Goal: Task Accomplishment & Management: Manage account settings

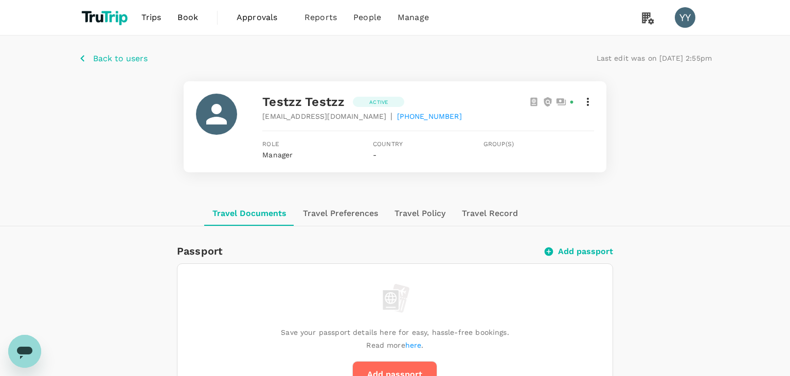
click at [314, 119] on span "[EMAIL_ADDRESS][DOMAIN_NAME]" at bounding box center [324, 116] width 124 height 10
click at [311, 118] on span "[EMAIL_ADDRESS][DOMAIN_NAME]" at bounding box center [324, 116] width 124 height 10
click at [109, 59] on p "Back to users" at bounding box center [120, 58] width 55 height 12
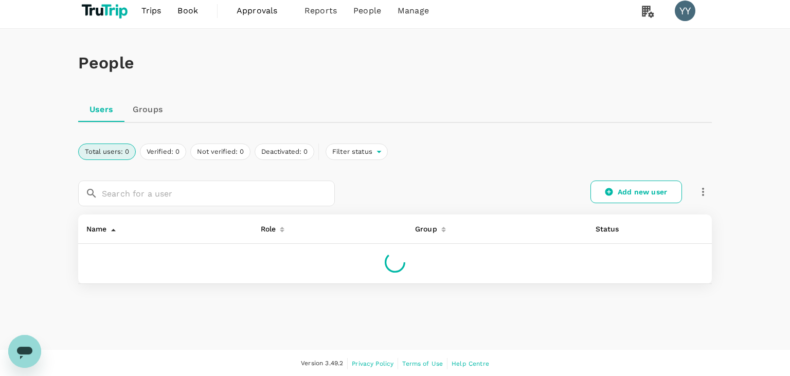
scroll to position [7, 0]
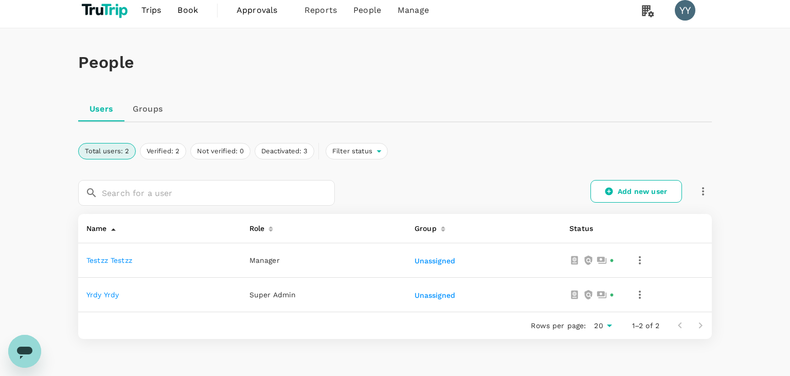
click at [113, 295] on link "yrdy yrdy" at bounding box center [102, 295] width 32 height 8
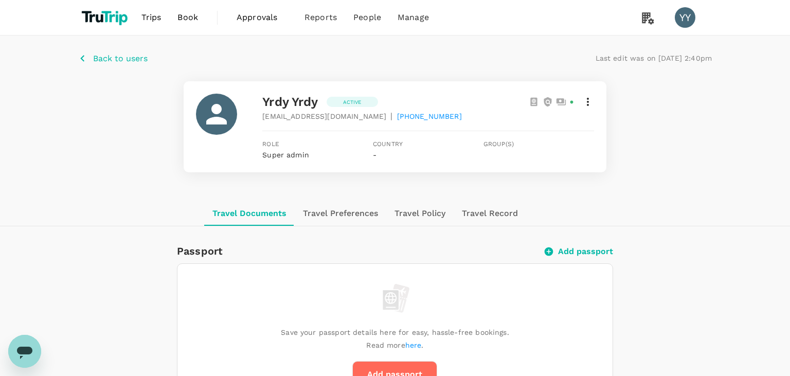
click at [311, 118] on span "bogeci1646@jobzyy.com" at bounding box center [324, 116] width 124 height 10
click at [5, 155] on div "Back to users Last edit was on 14 Aug 2025, 2:40pm yrdy yrdy Active bogeci1646@…" at bounding box center [395, 118] width 790 height 166
click at [106, 58] on p "Back to users" at bounding box center [120, 58] width 55 height 12
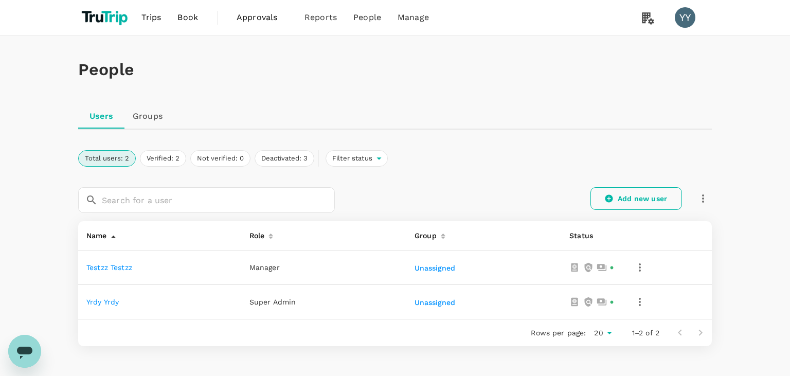
click at [662, 204] on link "Add new user" at bounding box center [636, 198] width 92 height 23
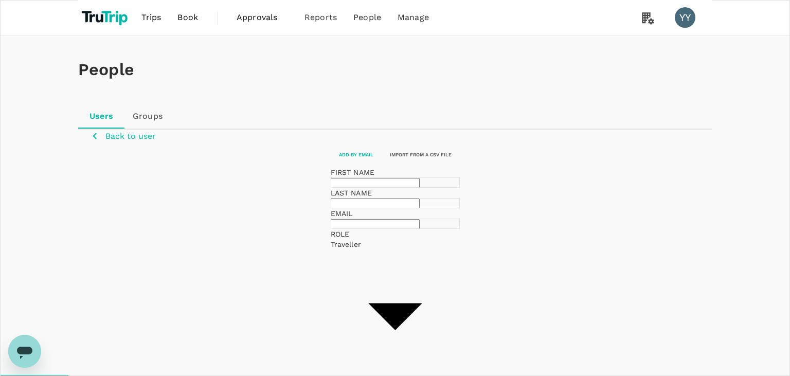
click at [331, 188] on input "text" at bounding box center [375, 183] width 89 height 10
type input "yrdy"
click at [420, 208] on input "text" at bounding box center [375, 203] width 89 height 10
type input "yrdy"
click at [331, 229] on input "text" at bounding box center [375, 224] width 89 height 10
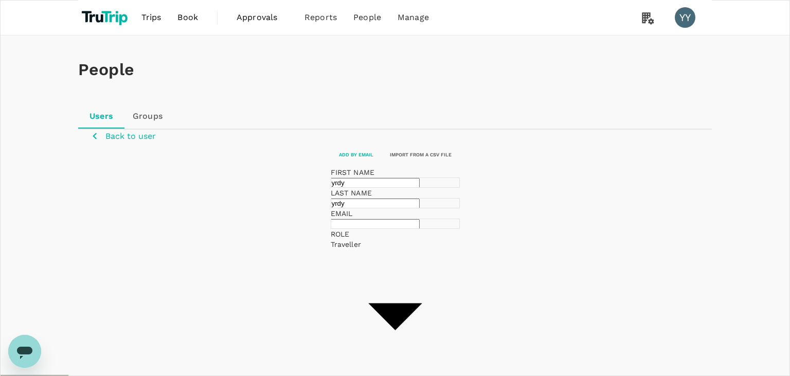
paste input "bogeci1646@jobzyy.com"
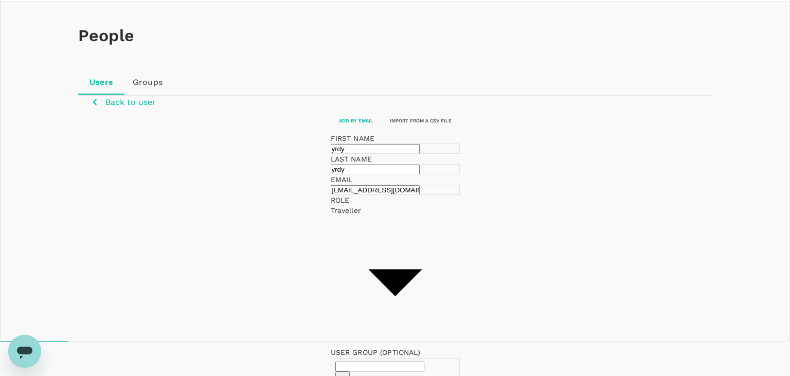
scroll to position [119, 0]
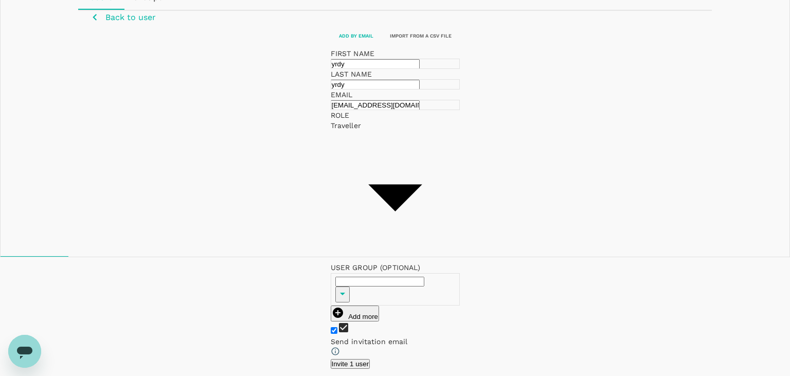
type input "bogeci1646@jobzyy.com"
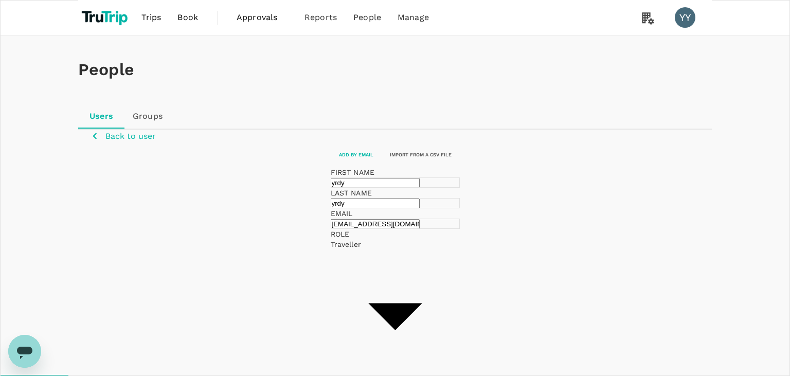
click at [141, 116] on link "Groups" at bounding box center [147, 116] width 46 height 25
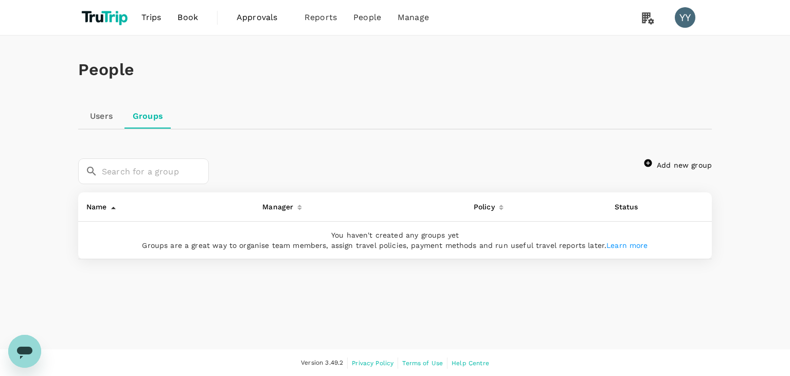
scroll to position [6, 0]
click at [666, 168] on link "Add new group" at bounding box center [677, 165] width 67 height 8
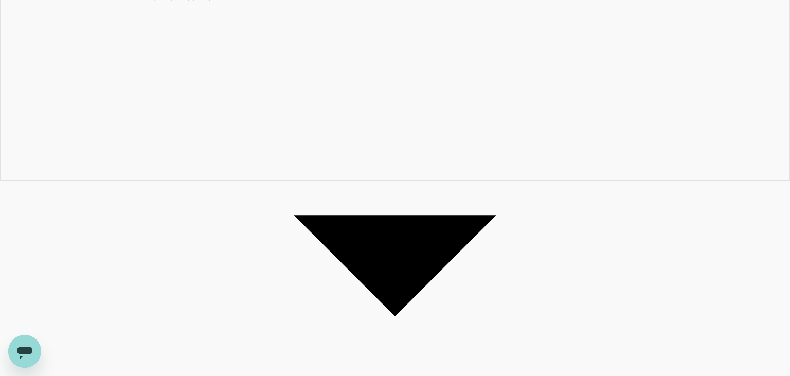
scroll to position [87, 0]
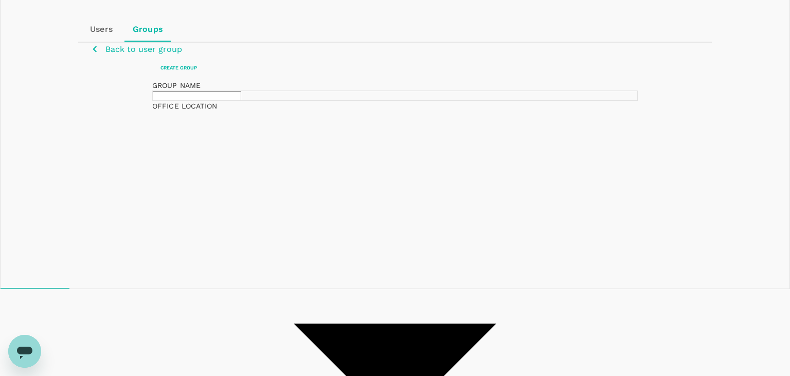
click at [241, 101] on input "text" at bounding box center [196, 96] width 89 height 10
type input "testt"
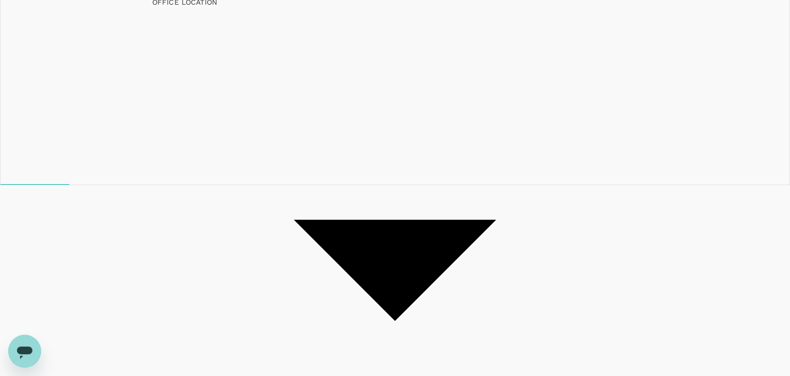
scroll to position [195, 0]
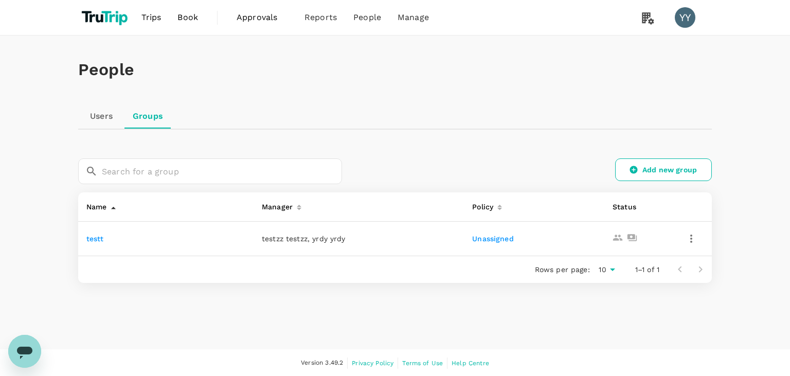
click at [690, 242] on icon "button" at bounding box center [691, 238] width 12 height 12
click at [650, 270] on span "Edit" at bounding box center [656, 266] width 74 height 12
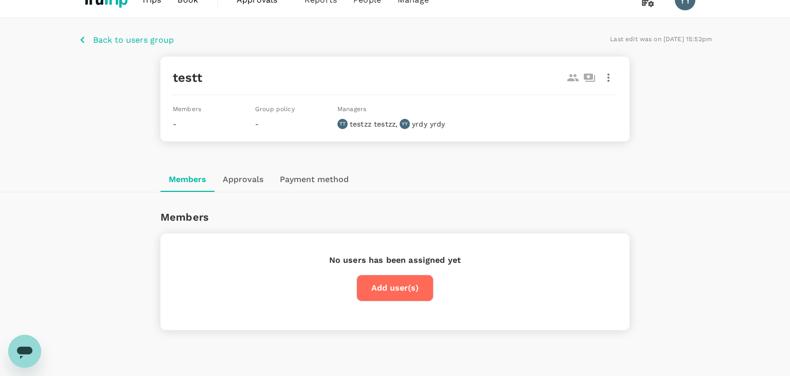
scroll to position [51, 0]
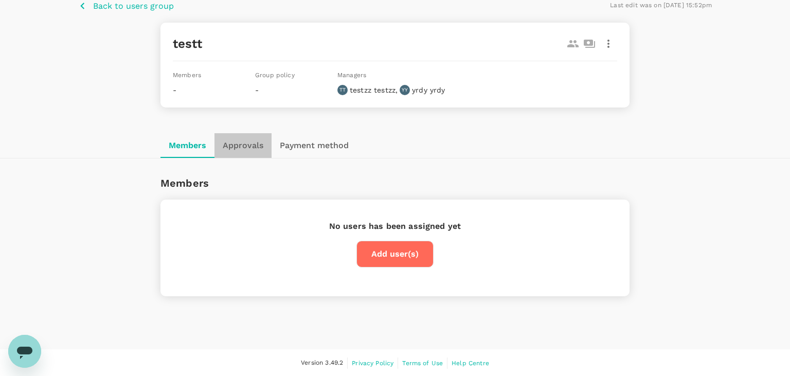
click at [257, 147] on button "Approvals" at bounding box center [242, 145] width 57 height 25
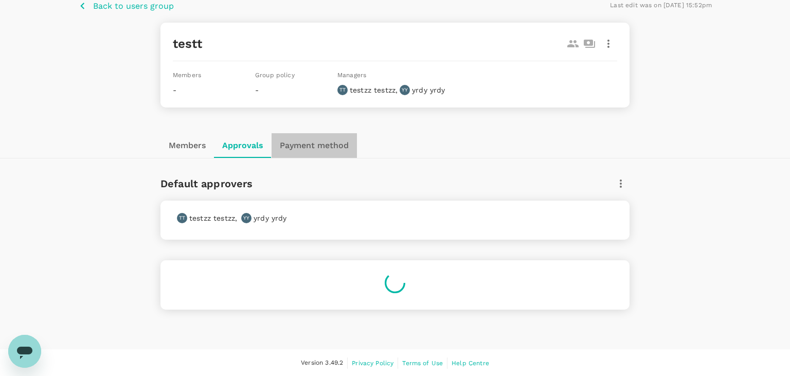
click at [303, 145] on button "Payment method" at bounding box center [313, 145] width 85 height 25
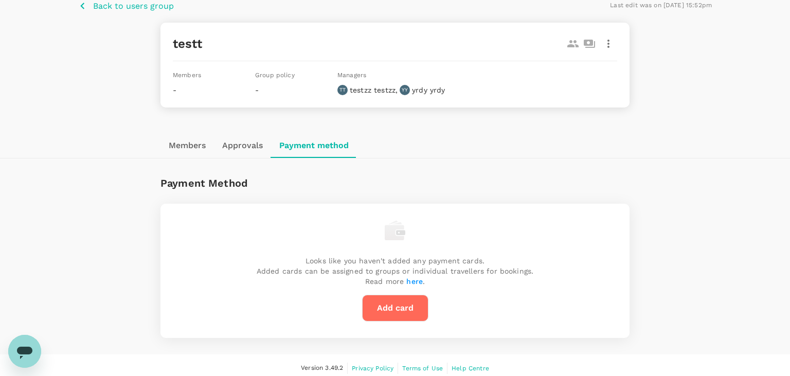
click at [238, 140] on button "Approvals" at bounding box center [242, 145] width 57 height 25
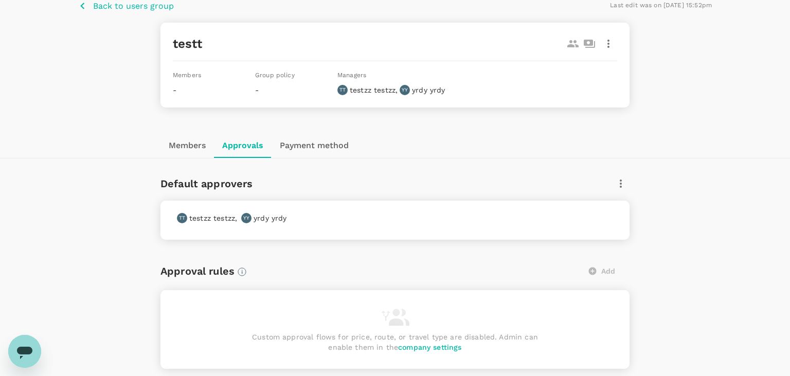
click at [260, 214] on p "yrdy yrdy" at bounding box center [270, 218] width 33 height 10
drag, startPoint x: 193, startPoint y: 221, endPoint x: 263, endPoint y: 209, distance: 70.9
click at [193, 221] on p "testzz testzz" at bounding box center [212, 218] width 46 height 10
click at [628, 182] on button "button" at bounding box center [620, 183] width 17 height 17
click at [618, 182] on div at bounding box center [395, 188] width 790 height 376
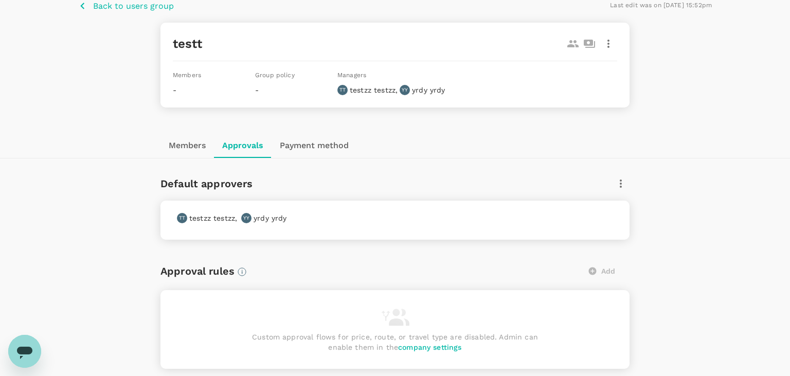
click at [618, 183] on icon "button" at bounding box center [620, 183] width 12 height 12
click at [608, 204] on span "Edit" at bounding box center [613, 210] width 16 height 12
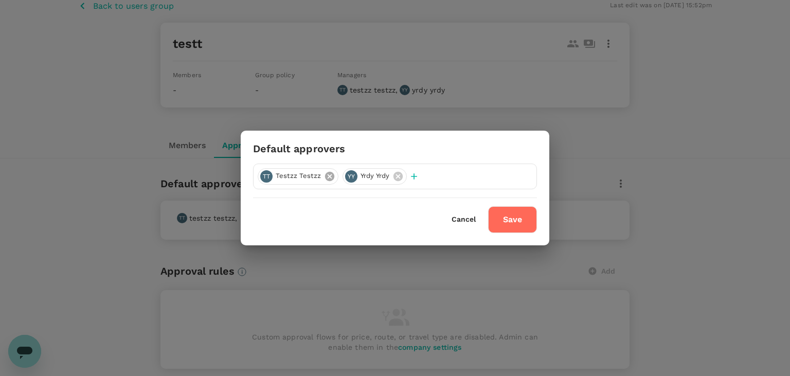
click at [331, 178] on icon at bounding box center [329, 175] width 9 height 9
click at [521, 213] on button "Save" at bounding box center [512, 219] width 49 height 27
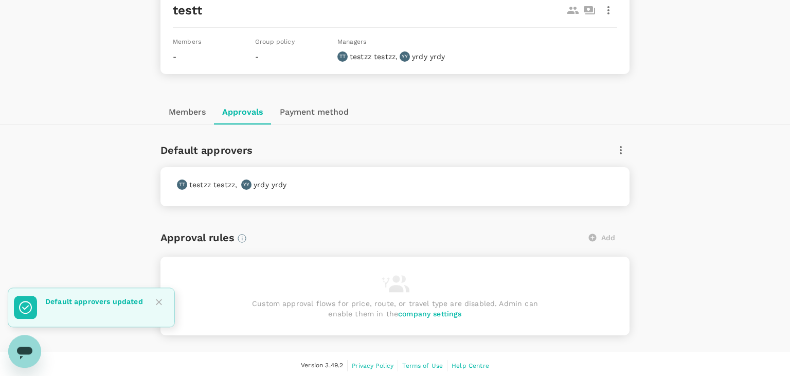
scroll to position [86, 0]
click at [598, 238] on div "Add" at bounding box center [601, 236] width 55 height 22
click at [180, 106] on button "Members" at bounding box center [186, 110] width 53 height 25
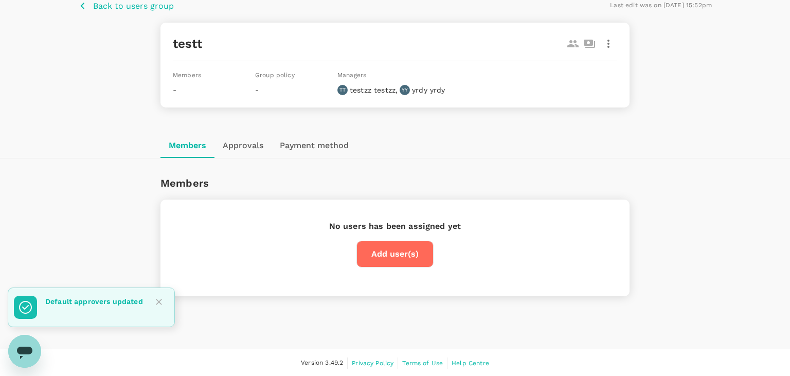
click at [402, 244] on button "Add user(s)" at bounding box center [394, 254] width 77 height 27
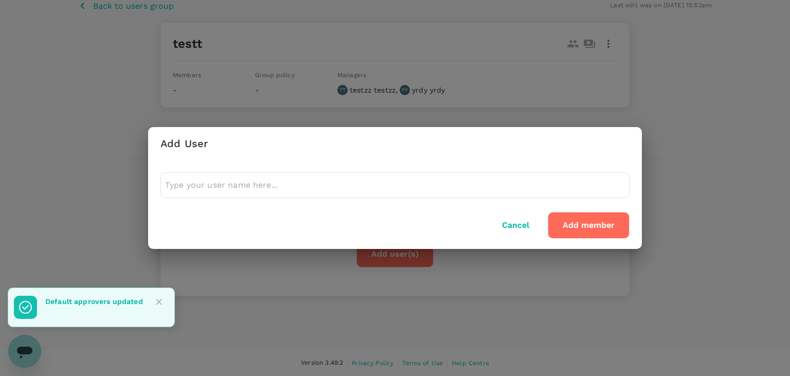
click at [433, 187] on input "text" at bounding box center [395, 185] width 460 height 16
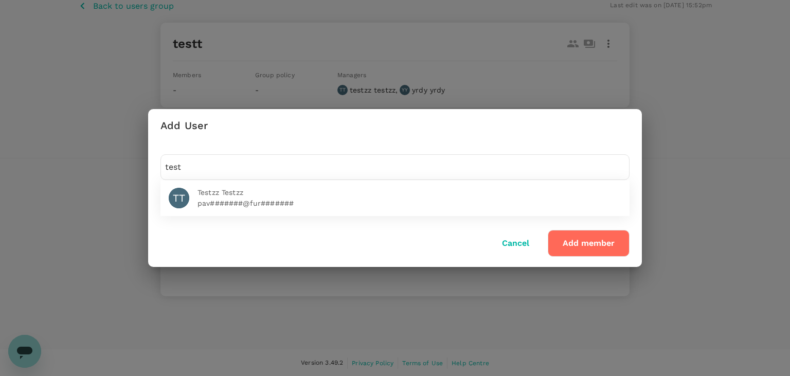
type input "test"
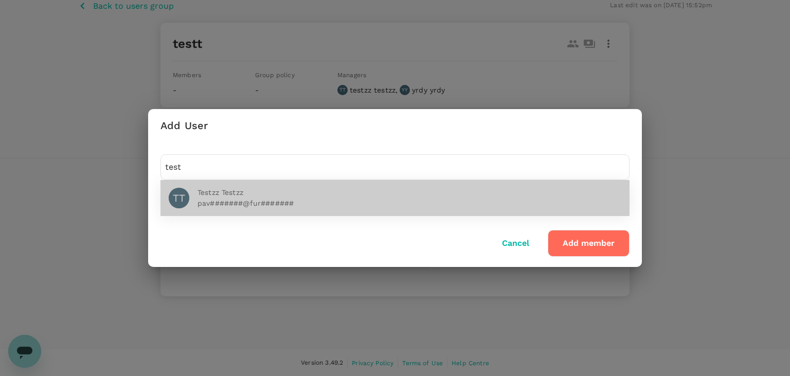
click at [455, 190] on span "Testzz Testzz" at bounding box center [409, 192] width 424 height 11
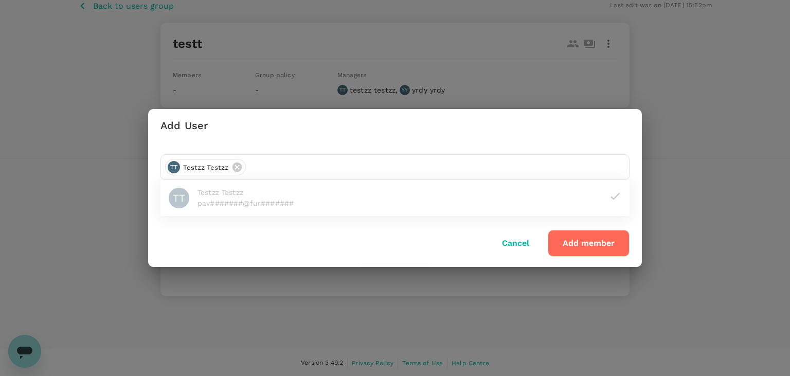
click at [584, 236] on button "Add member" at bounding box center [589, 243] width 82 height 27
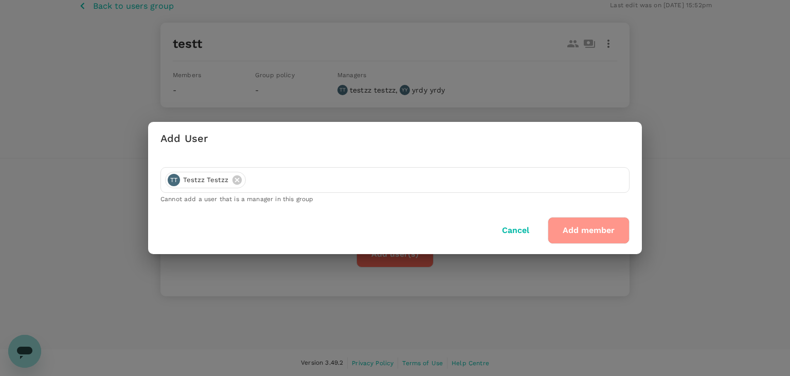
click at [582, 237] on button "Add member" at bounding box center [589, 230] width 82 height 27
click at [581, 237] on button "Add member" at bounding box center [589, 230] width 82 height 27
click at [586, 227] on button "Add member" at bounding box center [589, 230] width 82 height 27
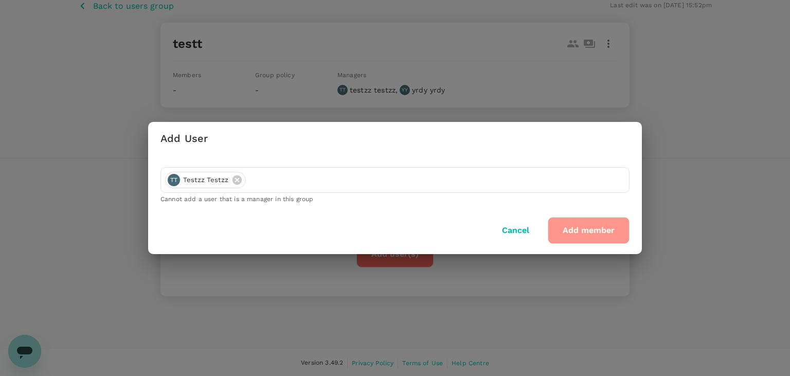
click at [586, 227] on button "Add member" at bounding box center [589, 230] width 82 height 27
click at [514, 229] on button "Cancel" at bounding box center [515, 231] width 56 height 26
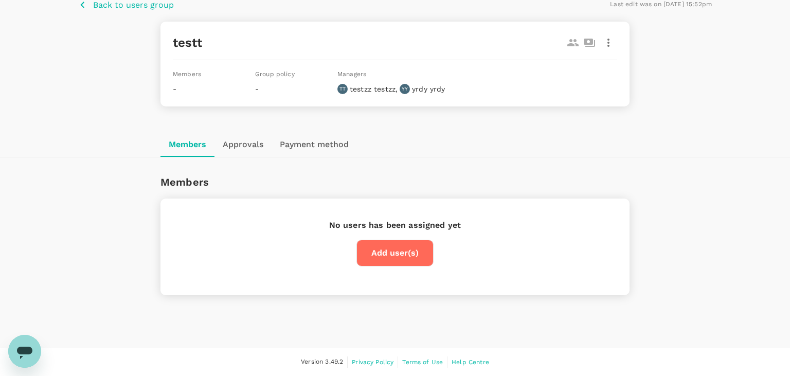
scroll to position [51, 0]
click at [111, 11] on p "Back to users group" at bounding box center [133, 6] width 81 height 12
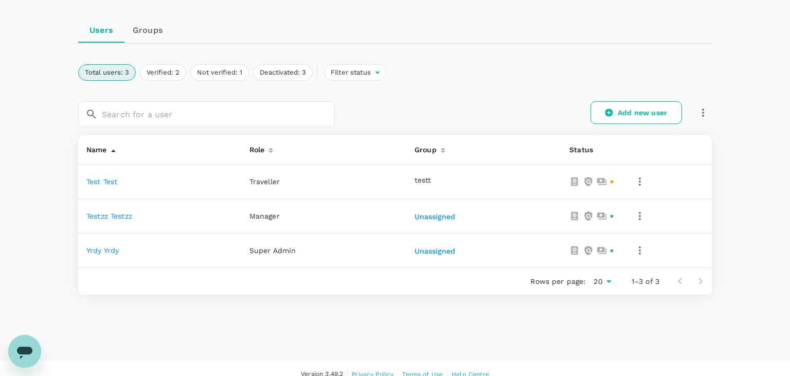
scroll to position [97, 0]
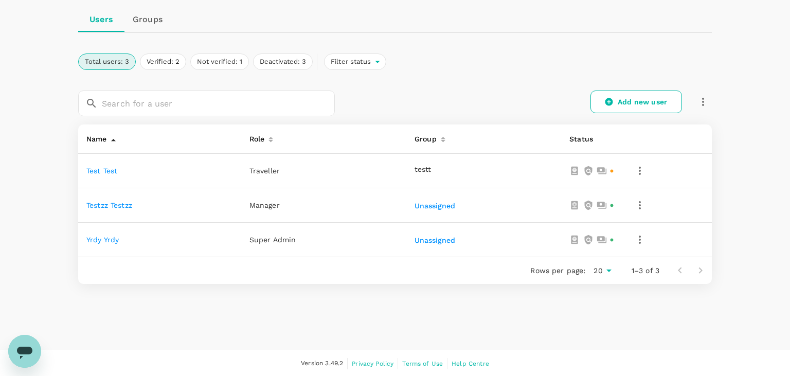
click at [109, 201] on link "testzz testzz" at bounding box center [109, 205] width 46 height 8
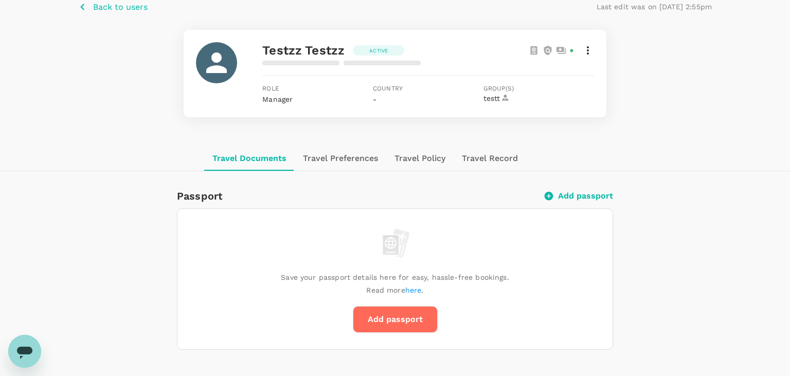
scroll to position [7, 0]
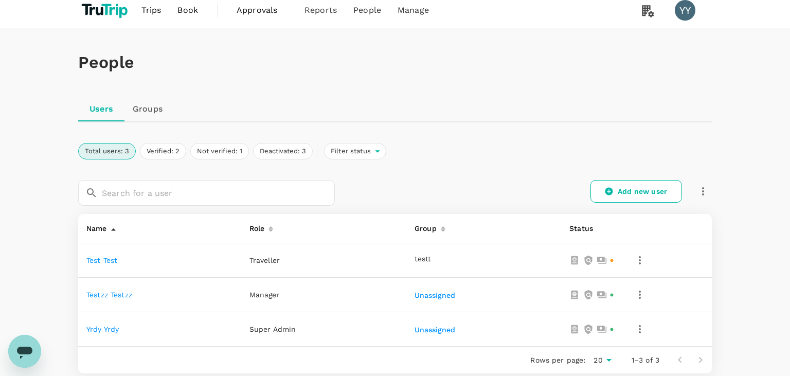
click at [114, 257] on link "test test" at bounding box center [101, 260] width 31 height 8
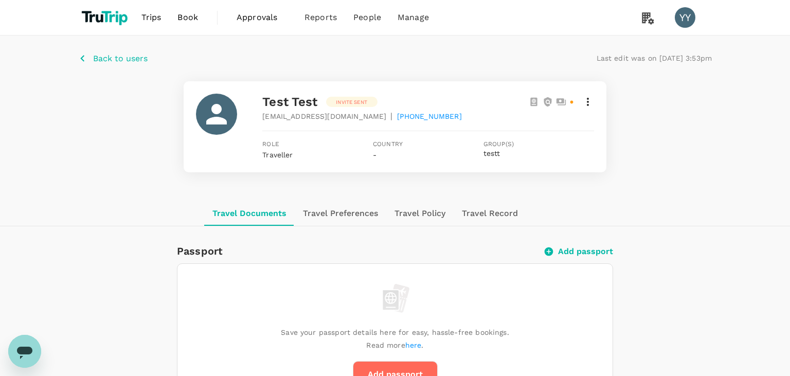
click at [588, 103] on icon at bounding box center [588, 102] width 12 height 12
click at [568, 130] on span "Edit user details" at bounding box center [544, 127] width 82 height 12
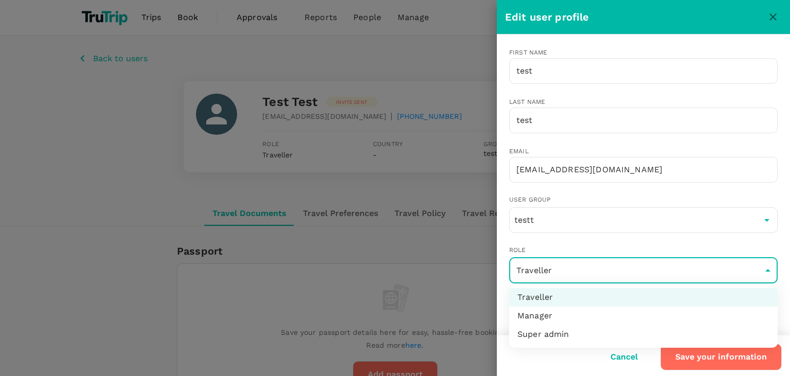
click at [563, 318] on li "Manager" at bounding box center [643, 315] width 268 height 19
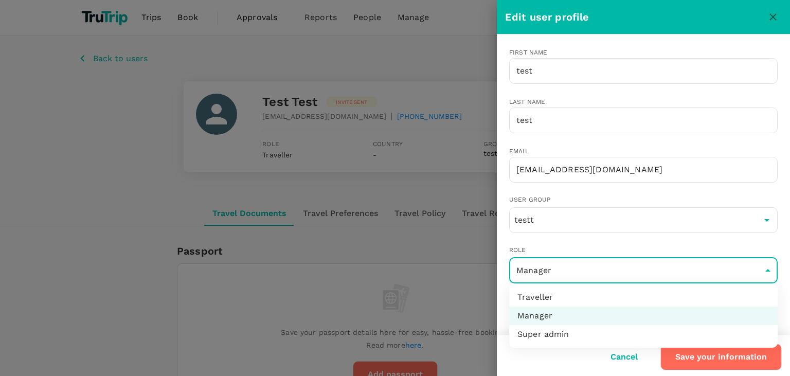
click at [557, 338] on li "Super admin" at bounding box center [643, 334] width 268 height 19
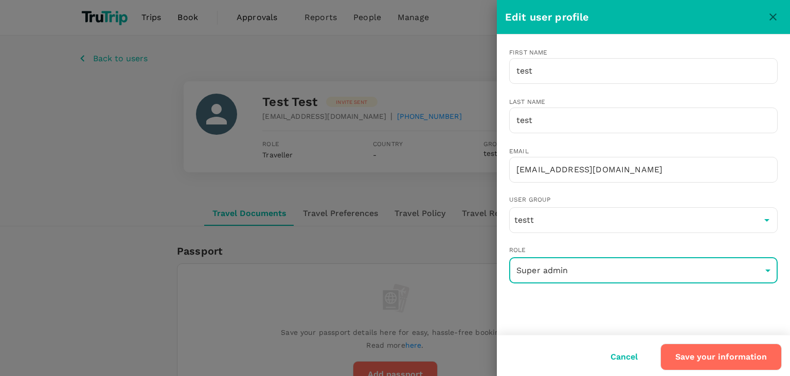
type input "super-admin"
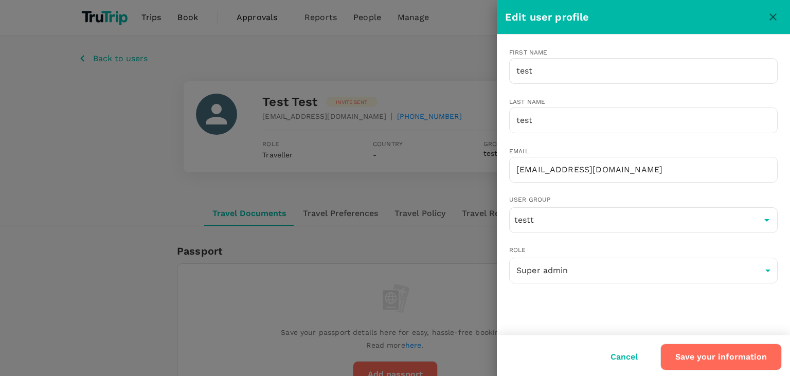
click at [598, 22] on div "Edit user profile" at bounding box center [634, 17] width 259 height 16
click at [732, 354] on button "Save your information" at bounding box center [720, 356] width 121 height 27
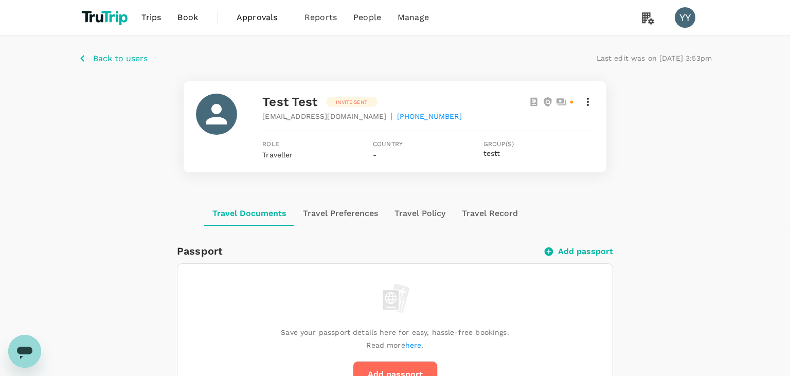
drag, startPoint x: 0, startPoint y: 115, endPoint x: 8, endPoint y: 105, distance: 12.8
click at [0, 115] on div "Back to users Last edit was on 14 Aug 2025, 3:53pm test test Invite sent bdogec…" at bounding box center [395, 118] width 790 height 166
click at [89, 60] on button "Back to users" at bounding box center [112, 58] width 69 height 13
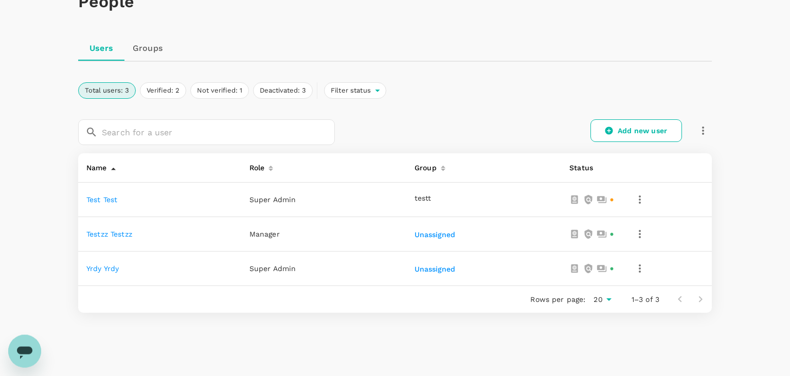
scroll to position [97, 0]
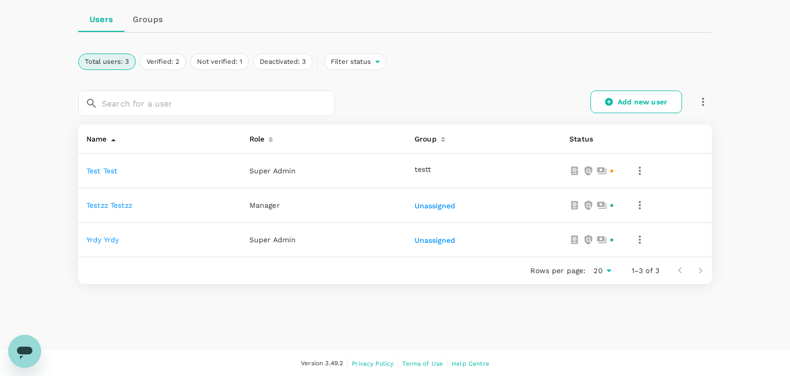
click at [104, 170] on link "test test" at bounding box center [101, 171] width 31 height 8
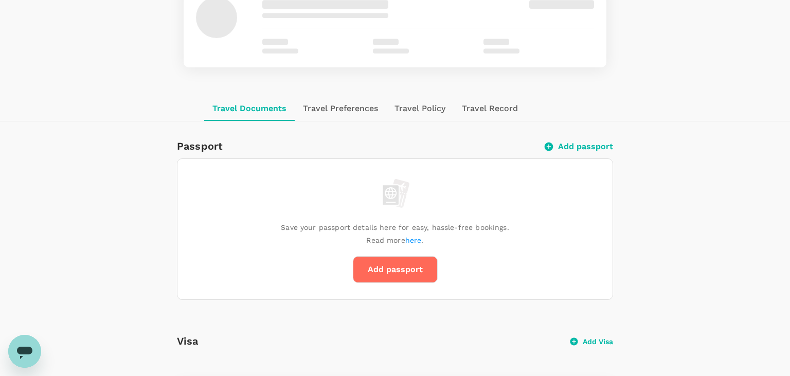
scroll to position [51, 0]
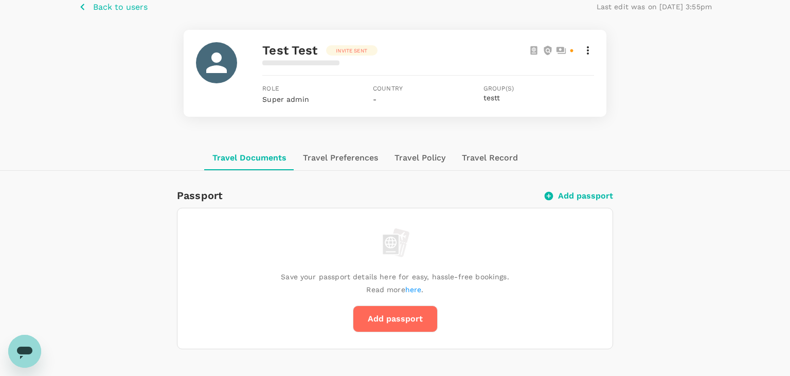
click at [587, 52] on icon at bounding box center [588, 50] width 2 height 8
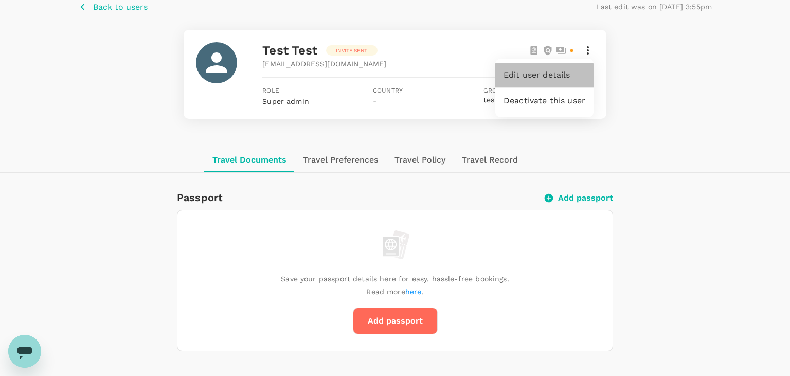
click at [569, 70] on span "Edit user details" at bounding box center [544, 75] width 82 height 12
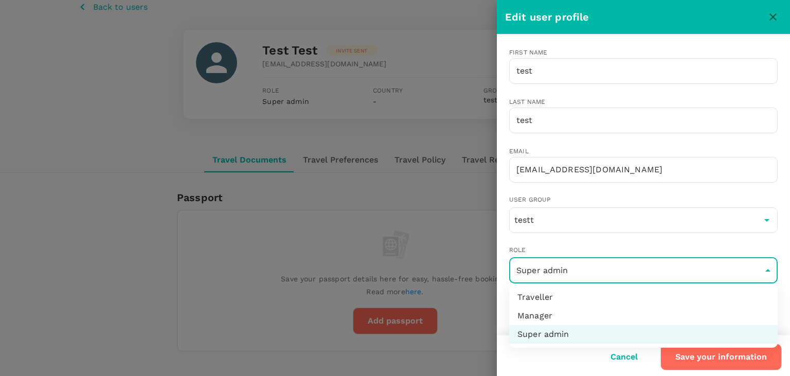
click at [582, 301] on li "Traveller" at bounding box center [643, 297] width 268 height 19
type input "user"
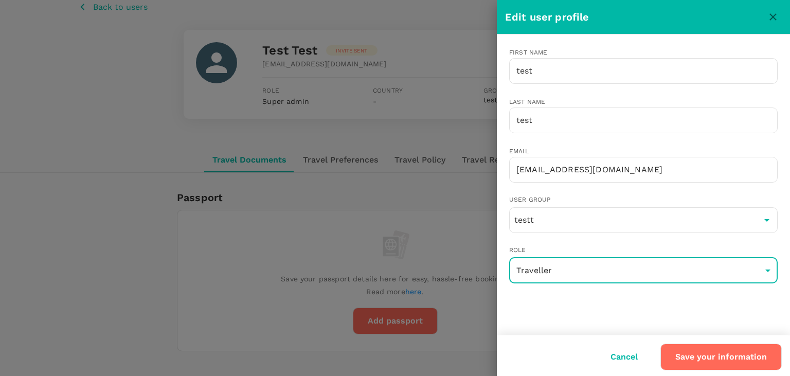
click at [690, 355] on button "Save your information" at bounding box center [720, 356] width 121 height 27
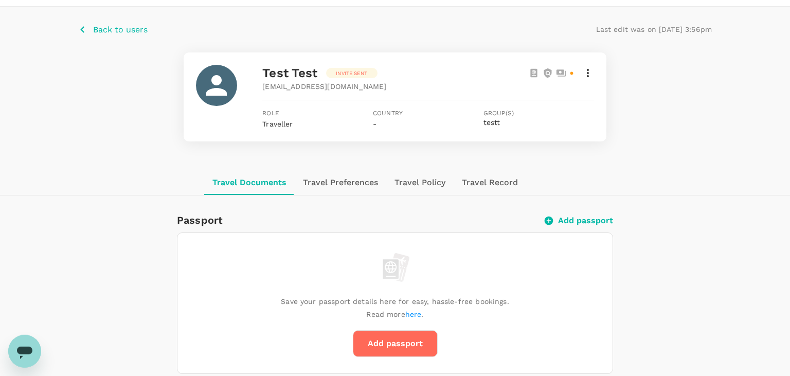
scroll to position [0, 0]
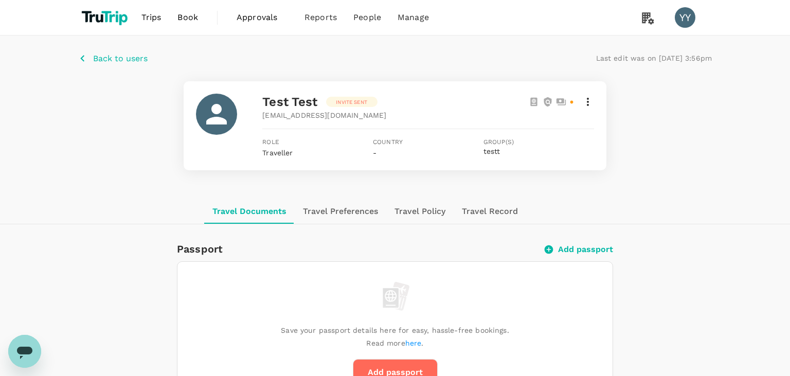
click at [127, 58] on p "Back to users" at bounding box center [120, 58] width 55 height 12
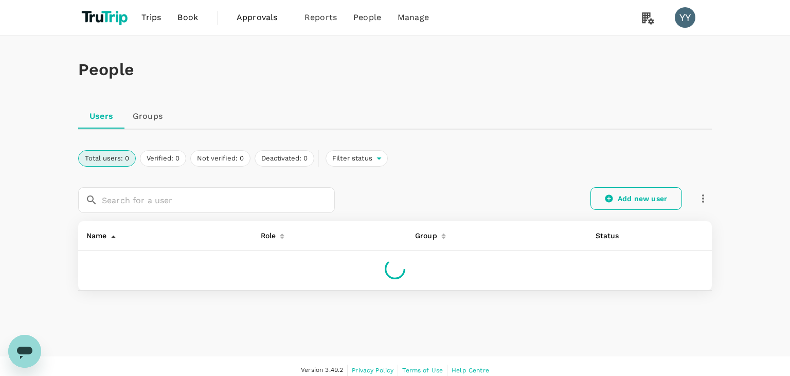
click at [626, 194] on link "Add new user" at bounding box center [636, 198] width 92 height 23
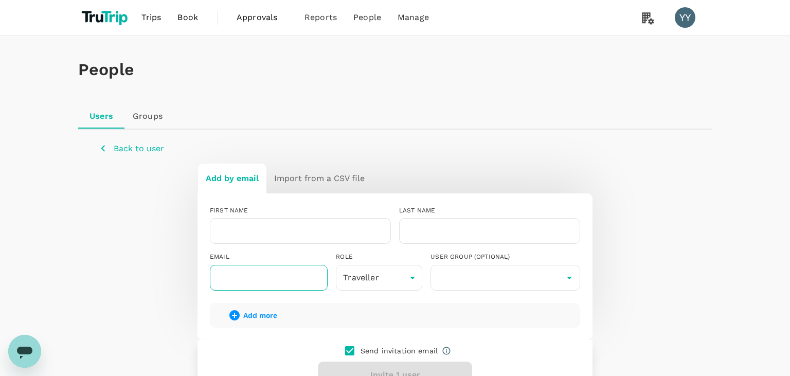
click at [295, 272] on input "text" at bounding box center [269, 278] width 118 height 26
paste input "kocagad860@baxidy.com"
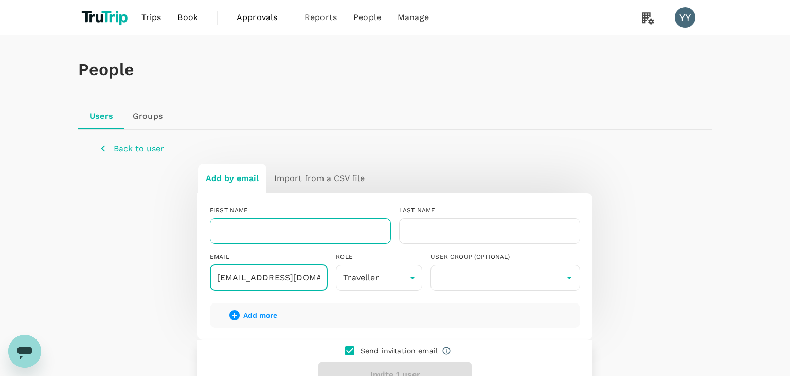
type input "kocagad860@baxidy.com"
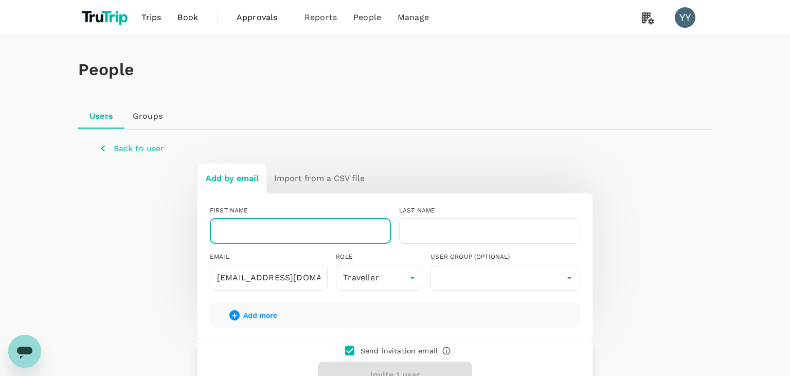
click at [311, 236] on input "text" at bounding box center [300, 231] width 181 height 26
drag, startPoint x: 367, startPoint y: 231, endPoint x: 441, endPoint y: 233, distance: 74.6
click at [385, 231] on input "text" at bounding box center [300, 231] width 181 height 26
type input "test"
click at [442, 233] on input "text" at bounding box center [489, 231] width 181 height 26
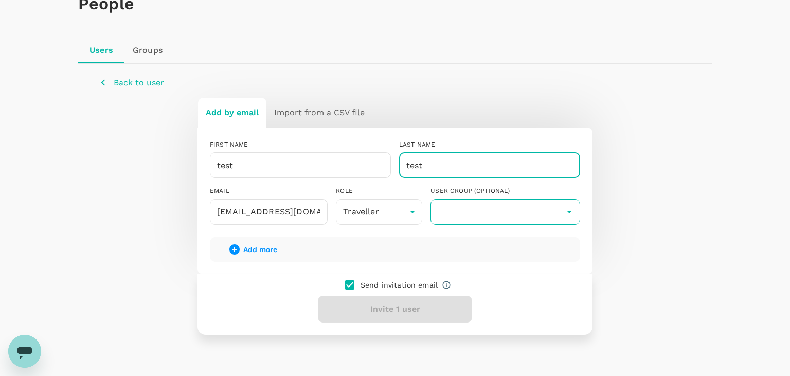
scroll to position [119, 0]
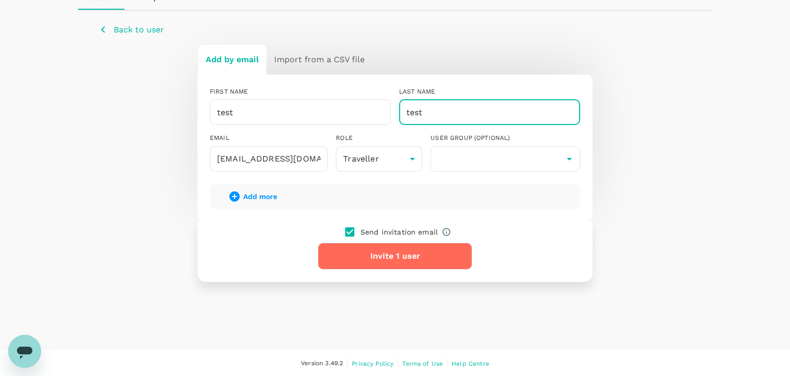
type input "test"
click at [422, 262] on button "Invite 1 user" at bounding box center [395, 256] width 154 height 27
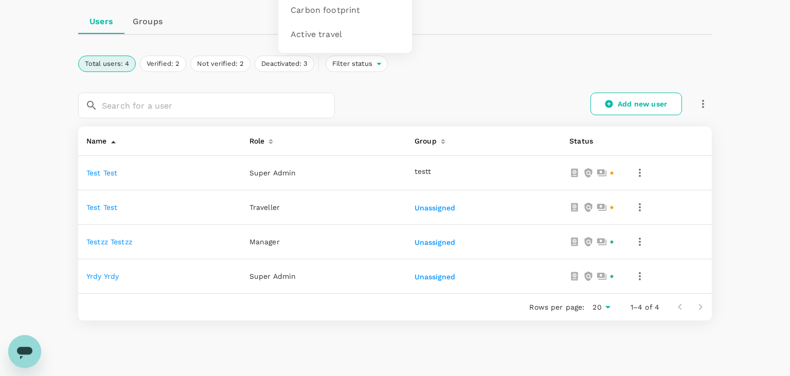
scroll to position [108, 0]
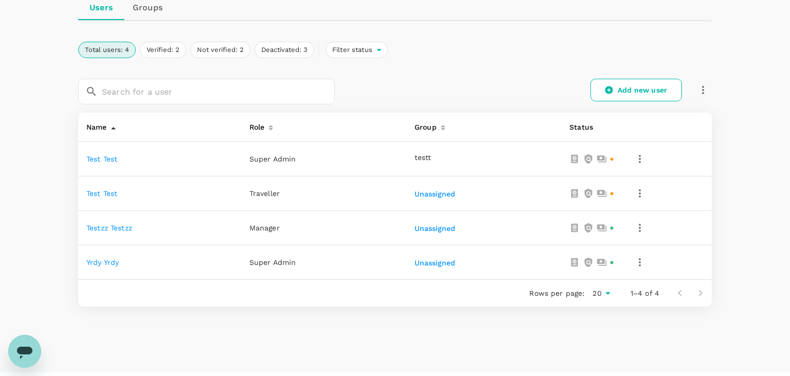
click at [650, 160] on td at bounding box center [667, 159] width 89 height 34
click at [642, 158] on icon "button" at bounding box center [639, 159] width 12 height 12
click at [606, 211] on span "Deactivate this user" at bounding box center [599, 211] width 82 height 12
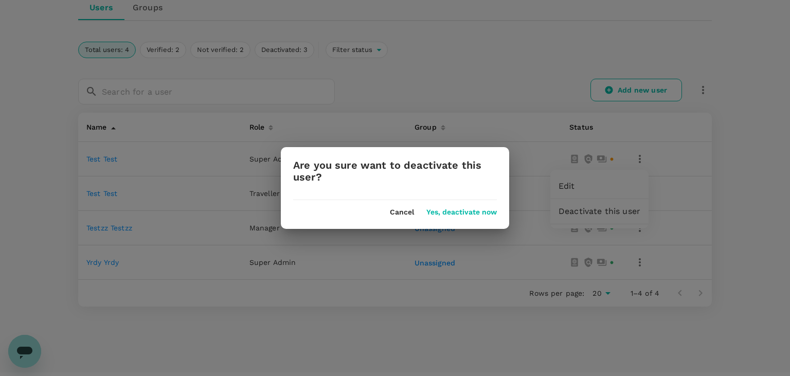
click at [469, 211] on button "Yes, deactivate now" at bounding box center [461, 212] width 70 height 8
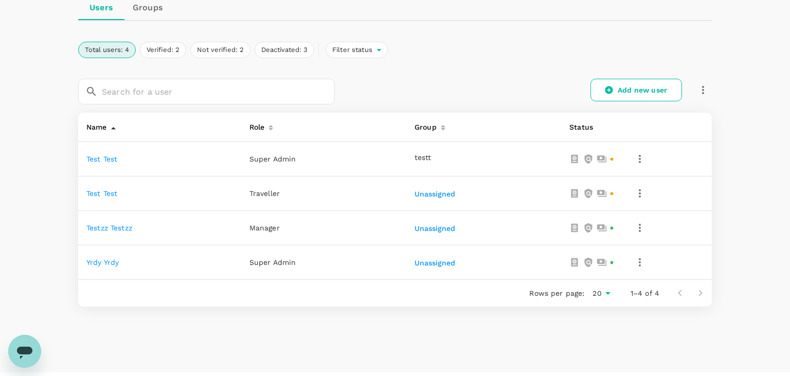
scroll to position [34, 0]
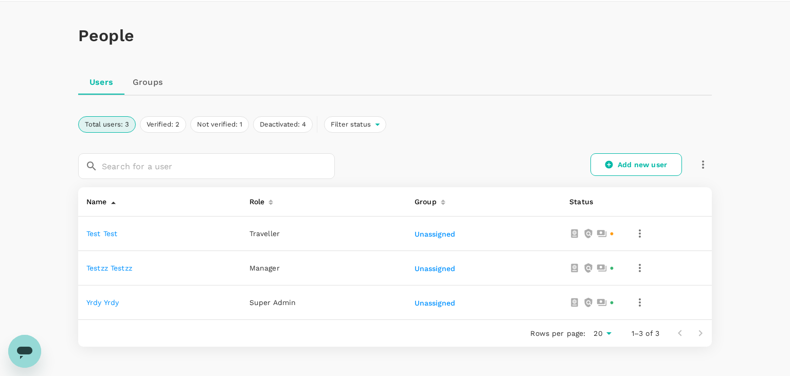
click at [145, 90] on link "Groups" at bounding box center [147, 82] width 46 height 25
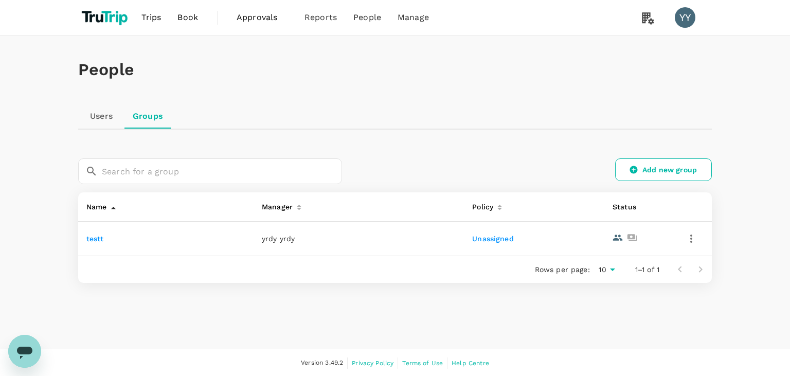
click at [696, 236] on icon "button" at bounding box center [691, 238] width 12 height 12
click at [663, 268] on span "Edit" at bounding box center [656, 266] width 74 height 12
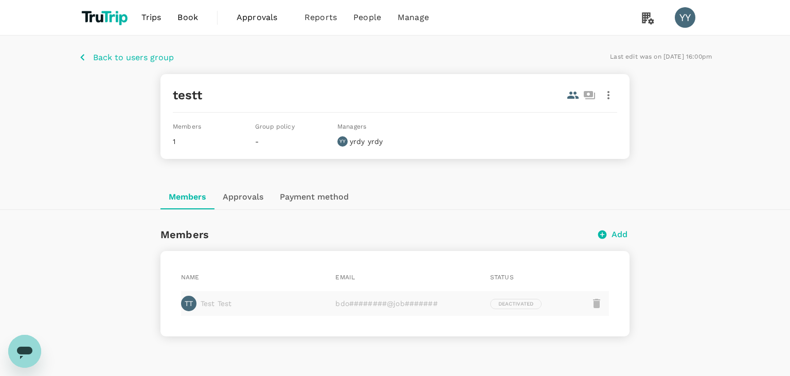
click at [571, 98] on icon at bounding box center [572, 95] width 11 height 7
click at [614, 97] on icon "button" at bounding box center [608, 95] width 12 height 12
click at [593, 125] on span "Edit" at bounding box center [595, 123] width 27 height 12
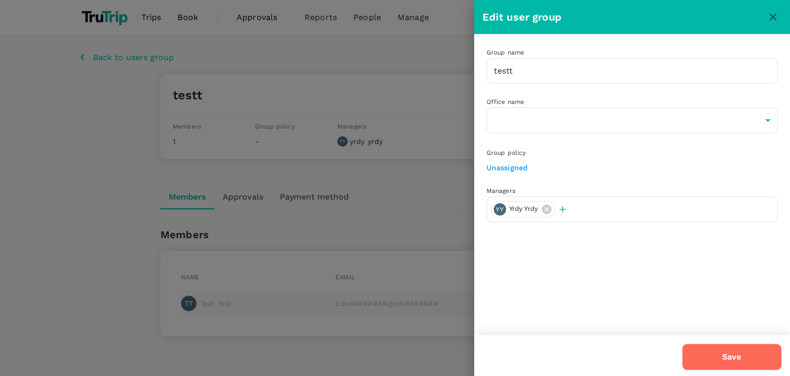
click at [567, 208] on icon "button" at bounding box center [562, 209] width 10 height 10
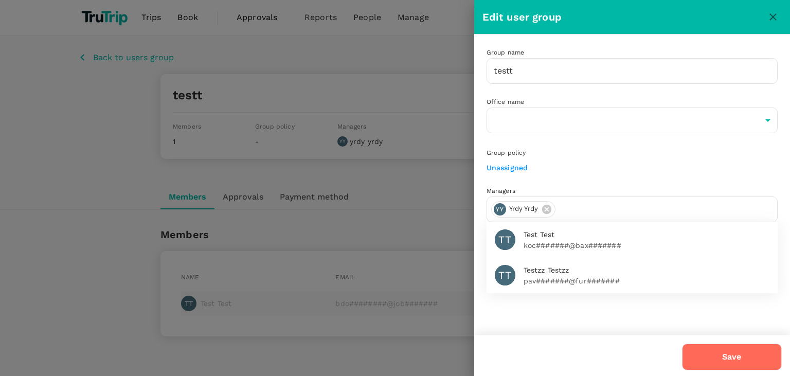
click at [566, 248] on p "koc#######@bax#######" at bounding box center [646, 245] width 246 height 10
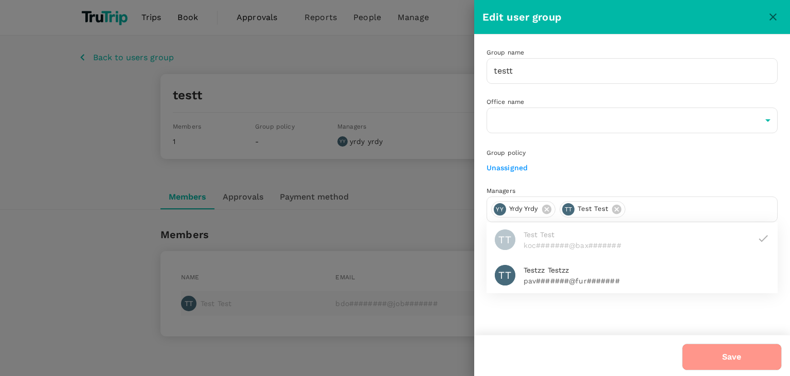
click at [710, 345] on button "Save" at bounding box center [732, 356] width 100 height 27
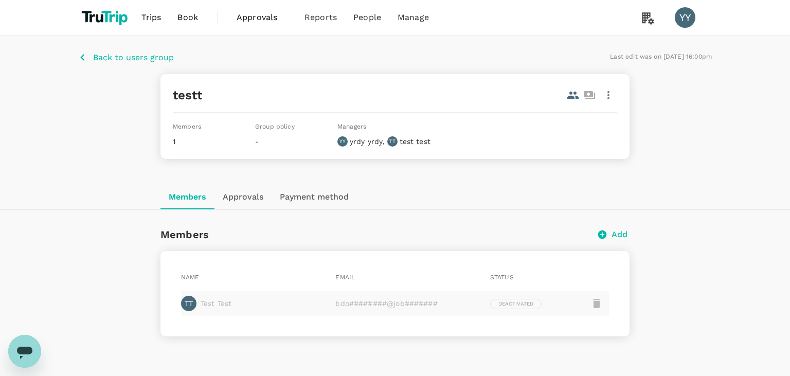
click at [421, 301] on p "bdo########@job#######" at bounding box center [406, 303] width 142 height 10
click at [616, 92] on button "button" at bounding box center [608, 94] width 17 height 17
click at [587, 150] on span "Delete" at bounding box center [595, 148] width 27 height 12
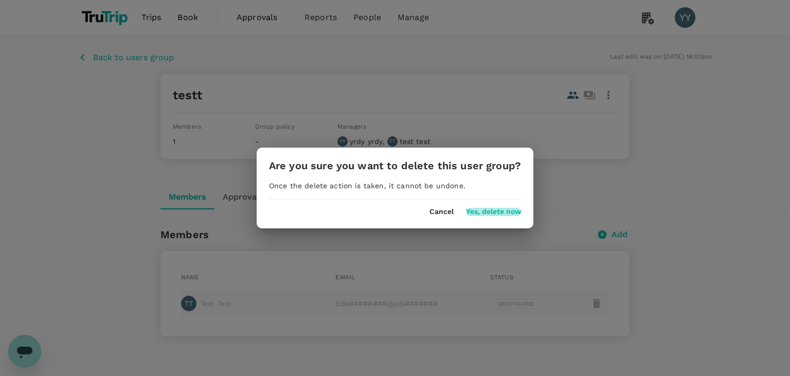
click at [500, 213] on button "Yes, delete now" at bounding box center [493, 212] width 55 height 8
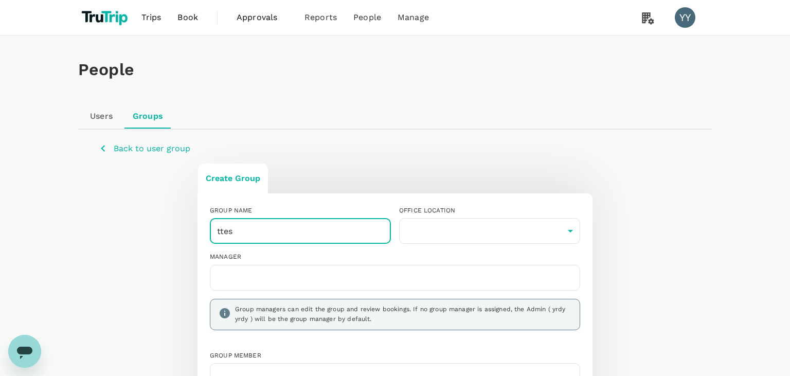
click at [359, 228] on input "ttes" at bounding box center [300, 231] width 181 height 26
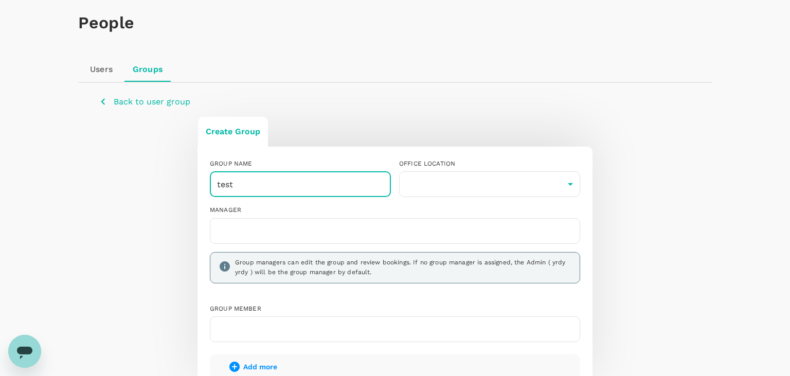
scroll to position [54, 0]
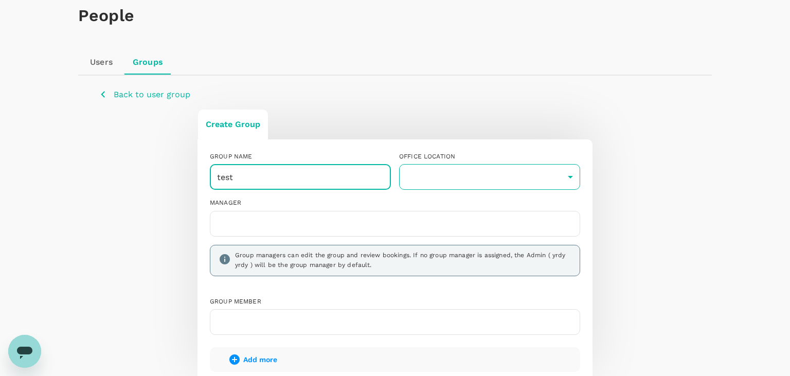
type input "test"
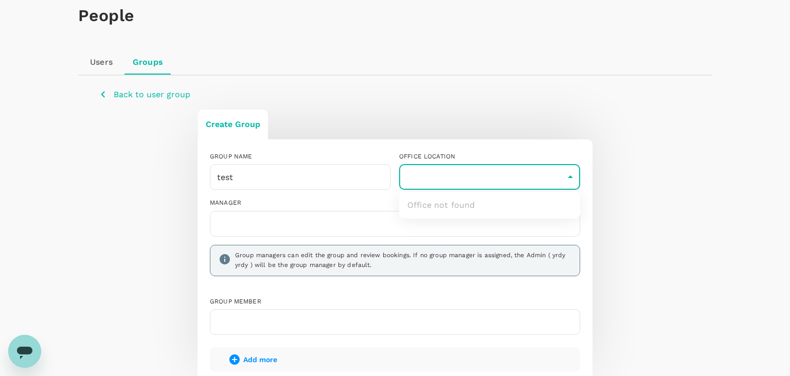
click at [438, 178] on body "Trips Book Approvals 0 Reports People Manage YY People Users Groups Back to use…" at bounding box center [395, 232] width 790 height 573
click at [429, 205] on ul "Office not found" at bounding box center [489, 205] width 181 height 27
click at [348, 224] on div at bounding box center [395, 188] width 790 height 376
click at [315, 227] on input "text" at bounding box center [394, 223] width 361 height 16
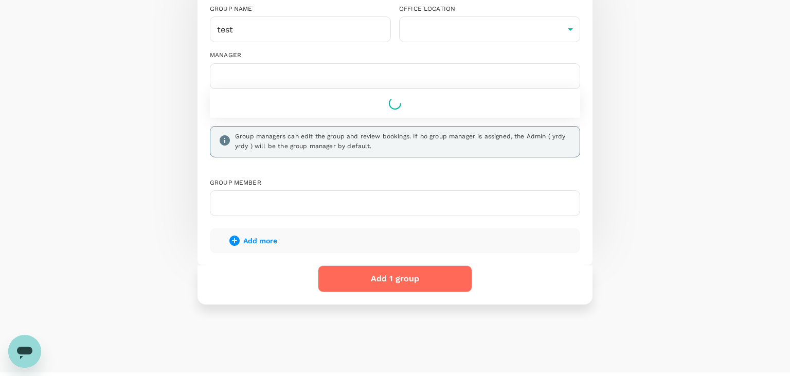
scroll to position [217, 0]
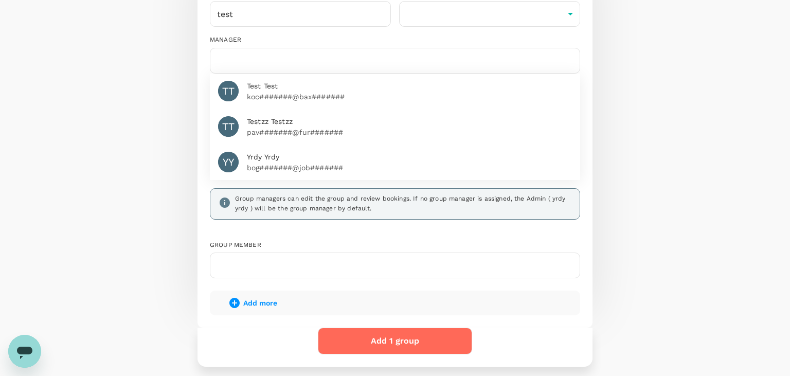
click at [326, 153] on span "Yrdy Yrdy" at bounding box center [409, 157] width 325 height 11
click at [338, 245] on div "Group member" at bounding box center [395, 245] width 370 height 10
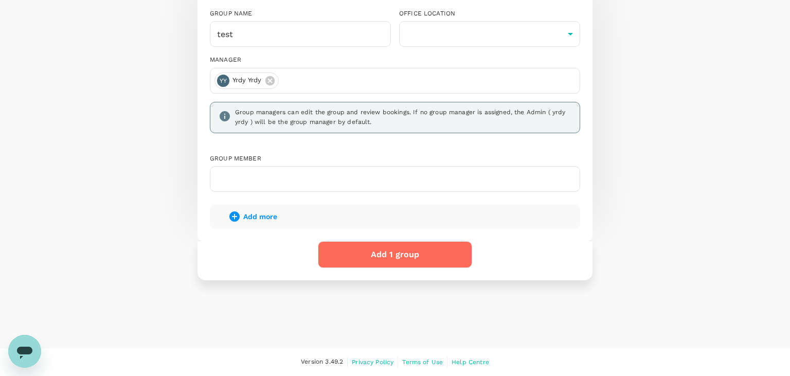
scroll to position [195, 0]
click at [329, 182] on input "text" at bounding box center [394, 180] width 361 height 16
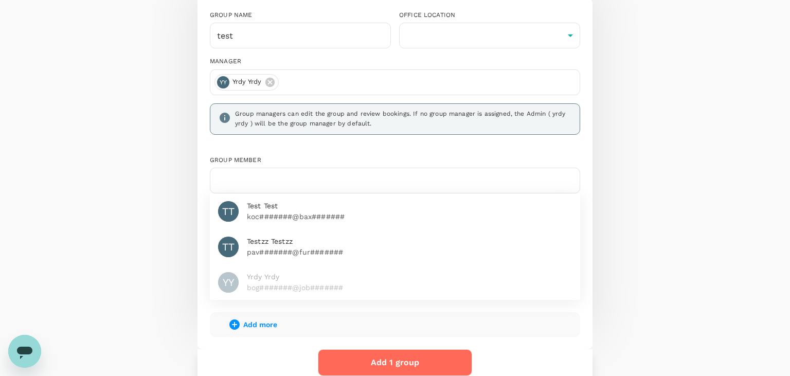
click at [315, 223] on div "TT Test Test koc#######@bax#######" at bounding box center [395, 210] width 370 height 35
click at [318, 238] on span "Testzz Testzz" at bounding box center [409, 241] width 325 height 11
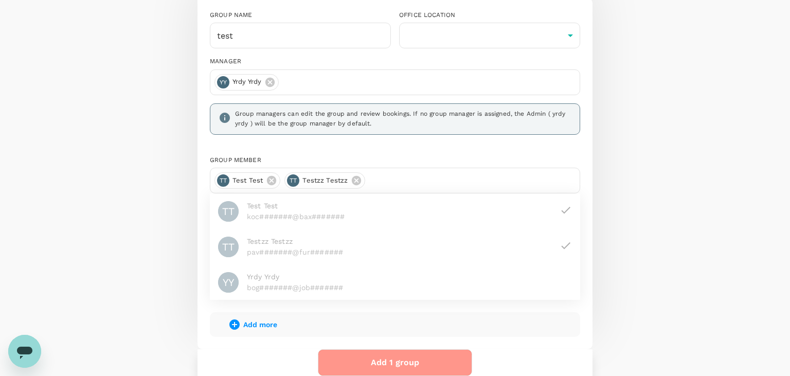
click at [396, 359] on button "Add 1 group" at bounding box center [395, 362] width 154 height 27
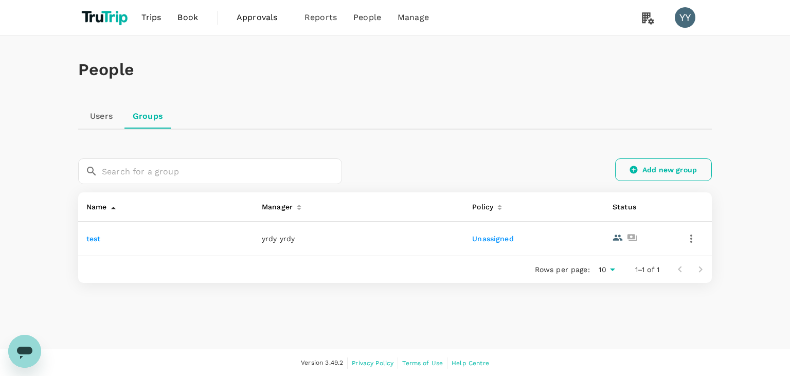
click at [682, 175] on link "Add new group" at bounding box center [663, 169] width 97 height 23
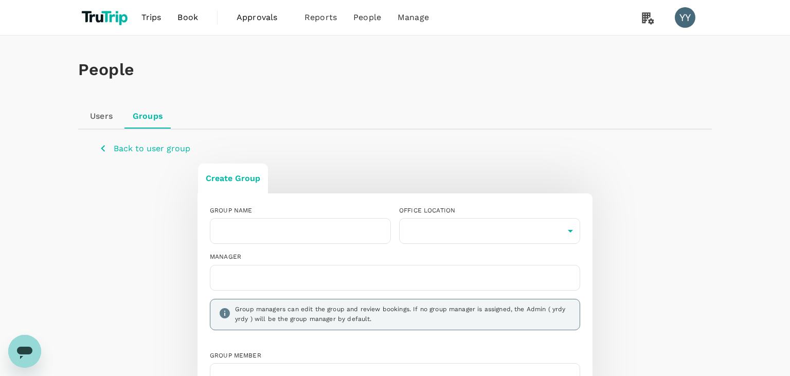
click at [340, 281] on input "text" at bounding box center [394, 277] width 361 height 16
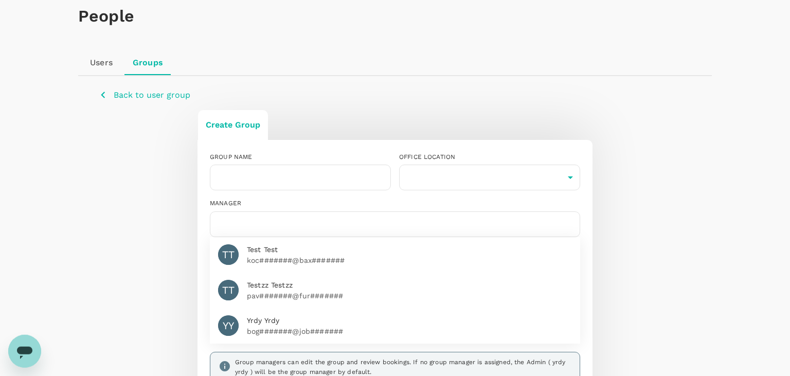
scroll to position [54, 0]
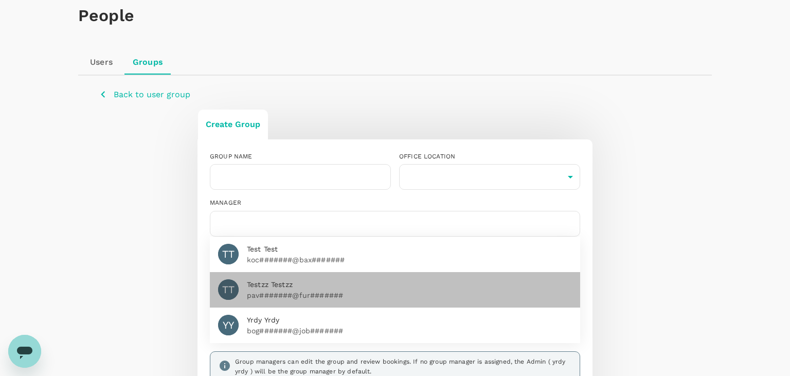
click at [305, 290] on p "pav#######@fur#######" at bounding box center [409, 295] width 325 height 10
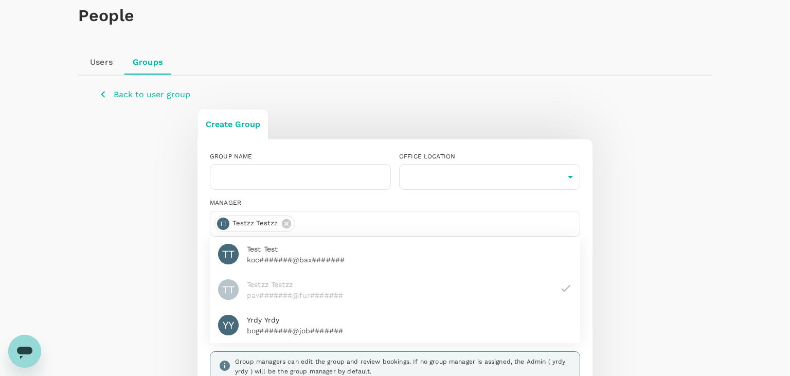
click at [300, 265] on div "TT Test Test koc#######@bax#######" at bounding box center [395, 254] width 370 height 35
click at [305, 331] on p "bog#######@job#######" at bounding box center [409, 330] width 325 height 10
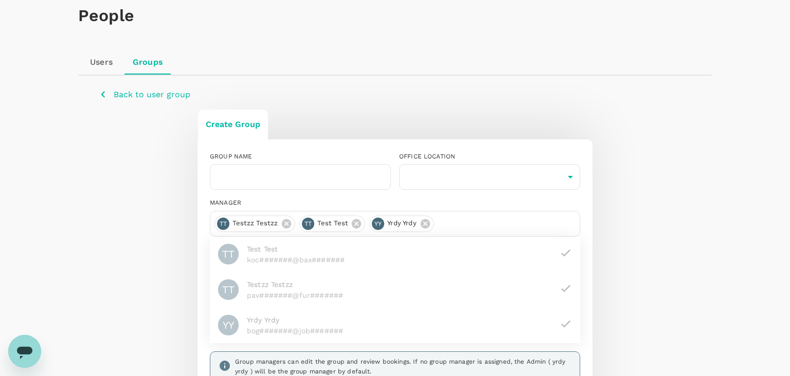
click at [305, 194] on div "MANAGER TT testzz testzz TT test test YY yrdy yrdy TT Test Test koc#######@bax#…" at bounding box center [391, 292] width 378 height 205
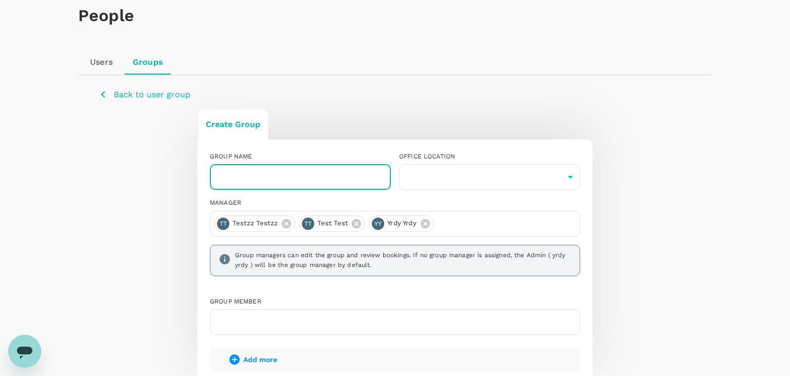
click at [304, 180] on input "text" at bounding box center [300, 177] width 181 height 26
type input "testtt"
click at [417, 184] on body "Trips Book Approvals 0 Reports People Manage YY People Users Groups Back to use…" at bounding box center [395, 232] width 790 height 573
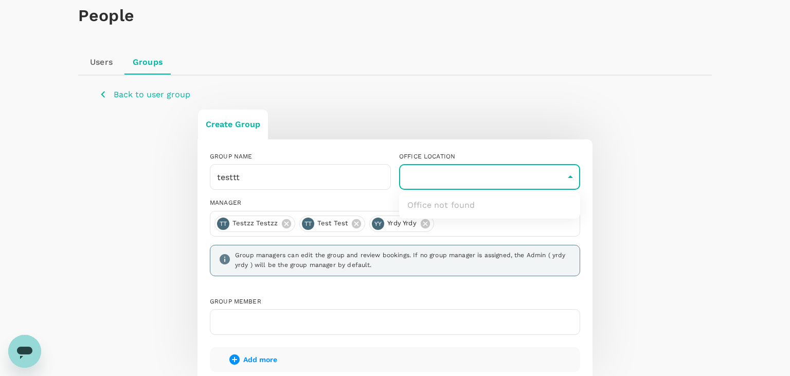
click at [307, 326] on div at bounding box center [395, 188] width 790 height 376
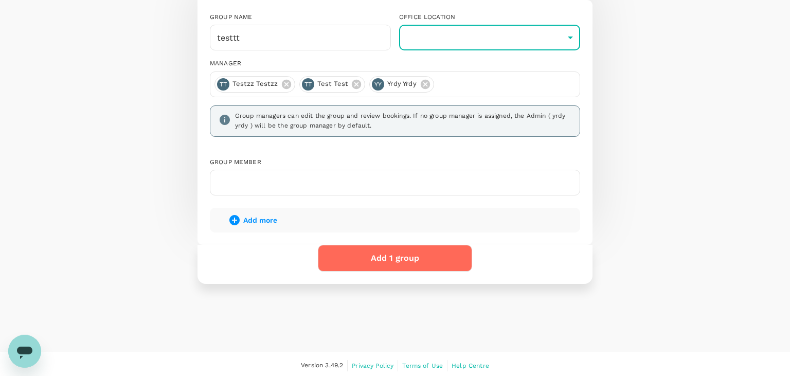
scroll to position [195, 0]
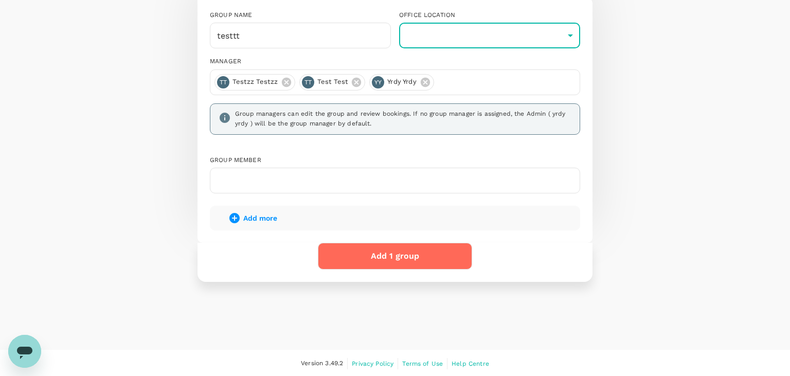
click at [341, 258] on button "Add 1 group" at bounding box center [395, 256] width 154 height 27
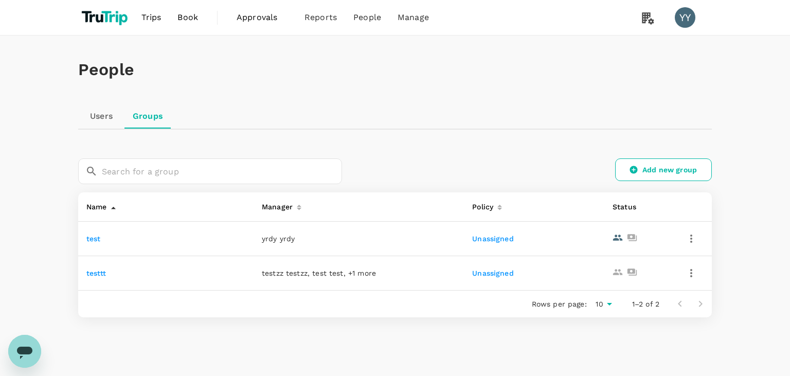
click at [116, 119] on link "Users" at bounding box center [101, 116] width 46 height 25
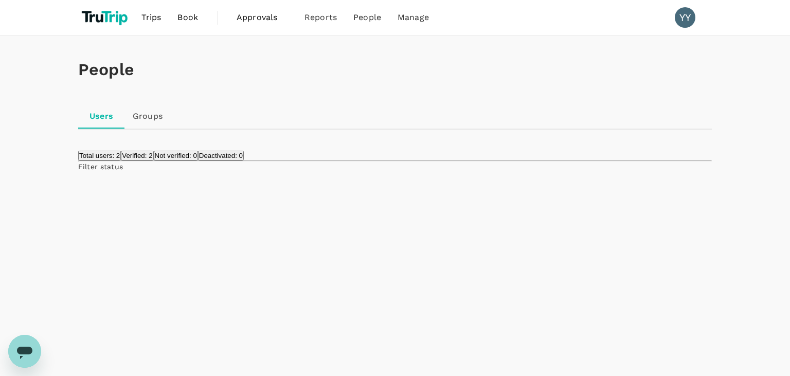
click at [146, 116] on link "Groups" at bounding box center [147, 116] width 46 height 25
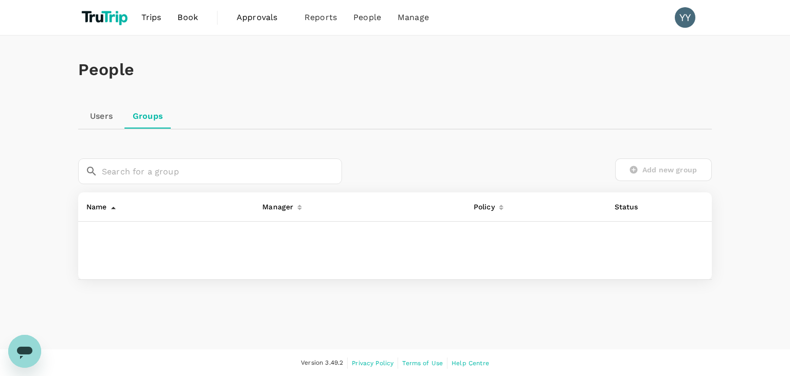
click at [146, 116] on link "Groups" at bounding box center [147, 116] width 47 height 25
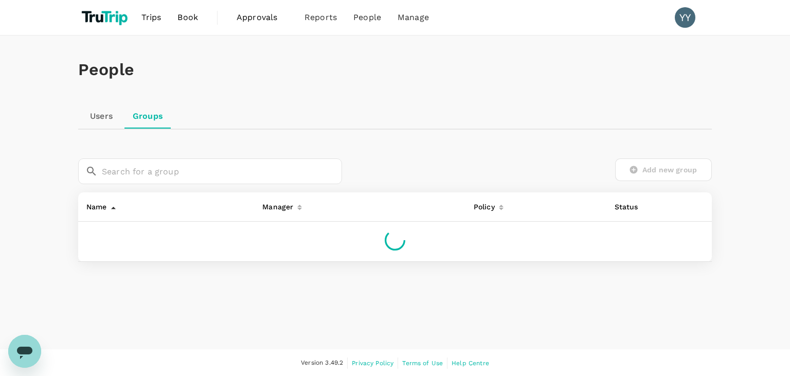
click at [146, 116] on link "Groups" at bounding box center [147, 116] width 47 height 25
click at [74, 112] on div "People Users Groups ​ ​ Add new group Name Manager Policy Status" at bounding box center [395, 173] width 658 height 276
click at [94, 114] on link "Users" at bounding box center [101, 116] width 46 height 25
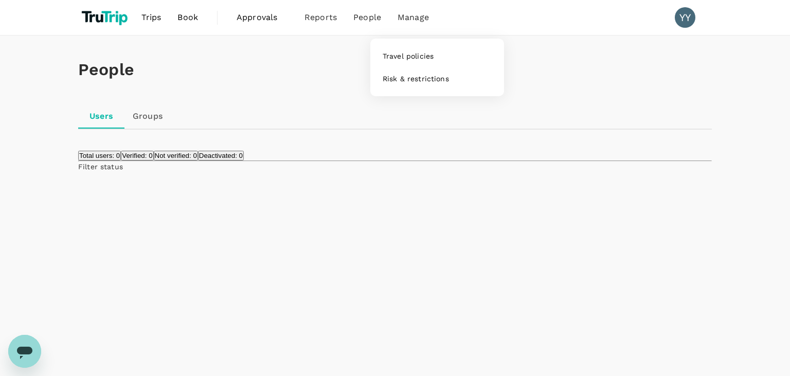
click at [406, 15] on span "Manage" at bounding box center [412, 17] width 31 height 12
click at [421, 15] on span "Manage" at bounding box center [412, 17] width 31 height 12
click at [421, 16] on span "Manage" at bounding box center [412, 17] width 31 height 12
click at [421, 17] on span "Manage" at bounding box center [412, 17] width 31 height 12
click at [415, 23] on span "Manage" at bounding box center [412, 17] width 31 height 12
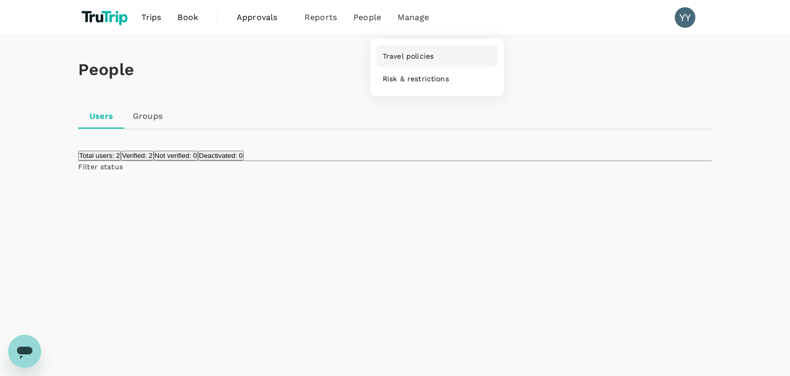
click at [408, 58] on span "Travel policies" at bounding box center [408, 56] width 51 height 10
